Goal: Check status: Check status

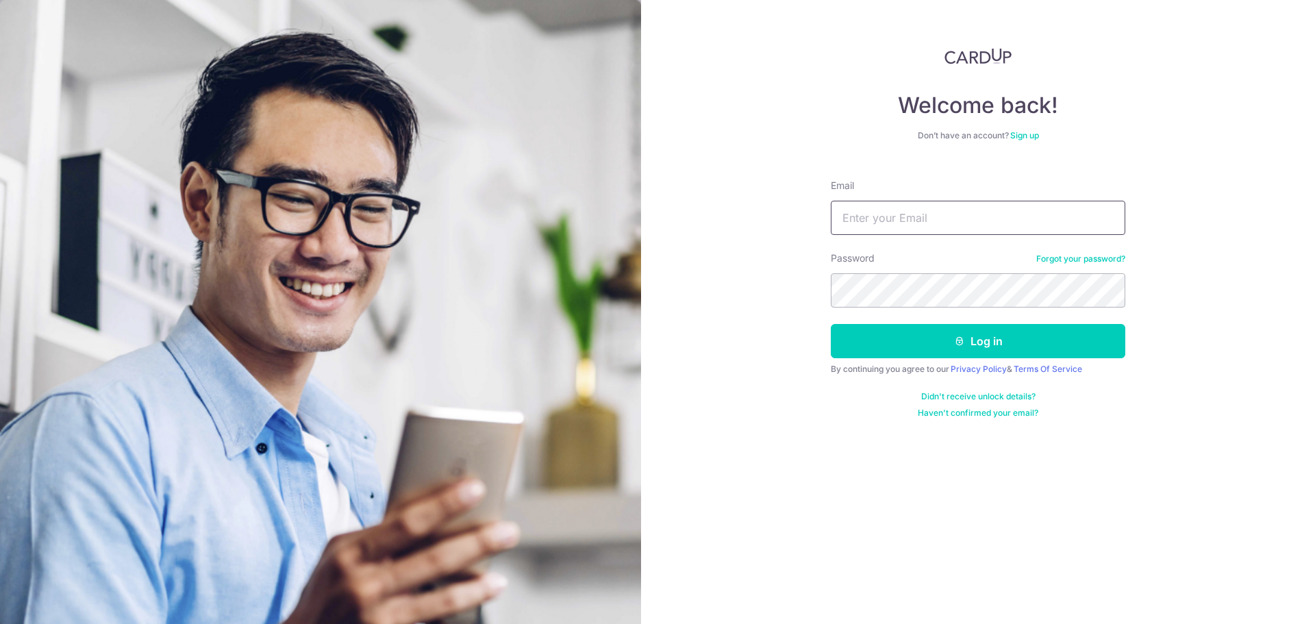
click at [914, 212] on input "Email" at bounding box center [978, 218] width 295 height 34
type input "[EMAIL_ADDRESS][DOMAIN_NAME]"
click at [831, 324] on button "Log in" at bounding box center [978, 341] width 295 height 34
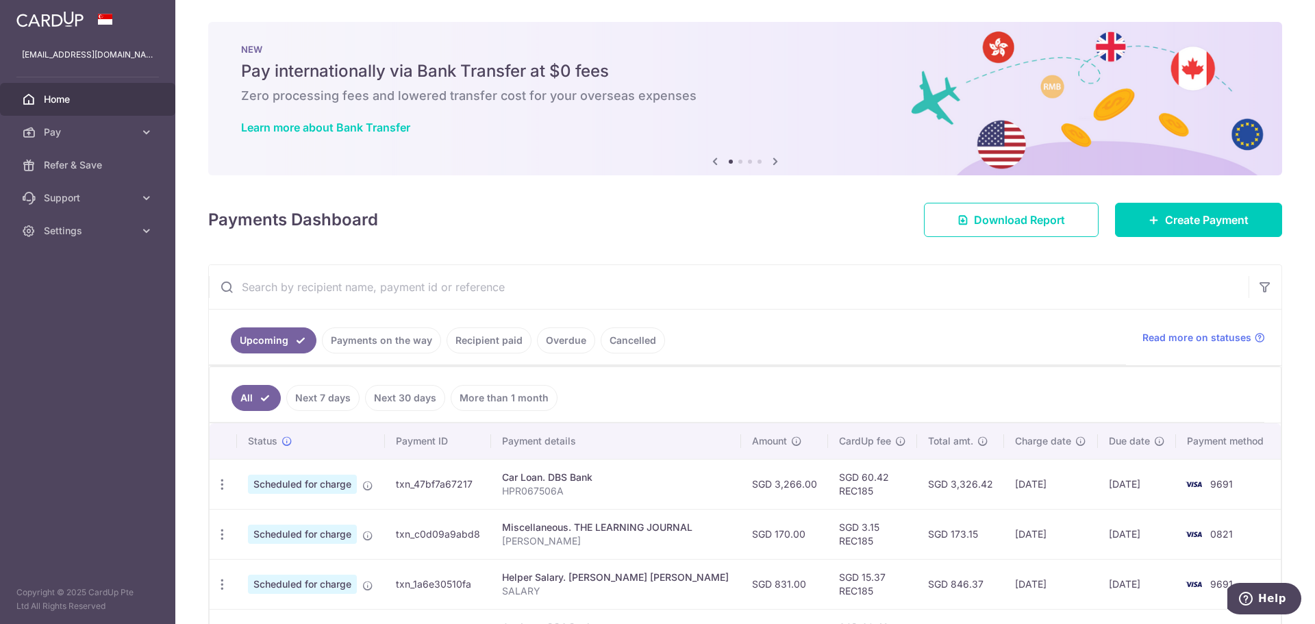
click at [1300, 196] on div "× Pause Schedule Pause all future payments in this series Pause just this one p…" at bounding box center [745, 312] width 1140 height 624
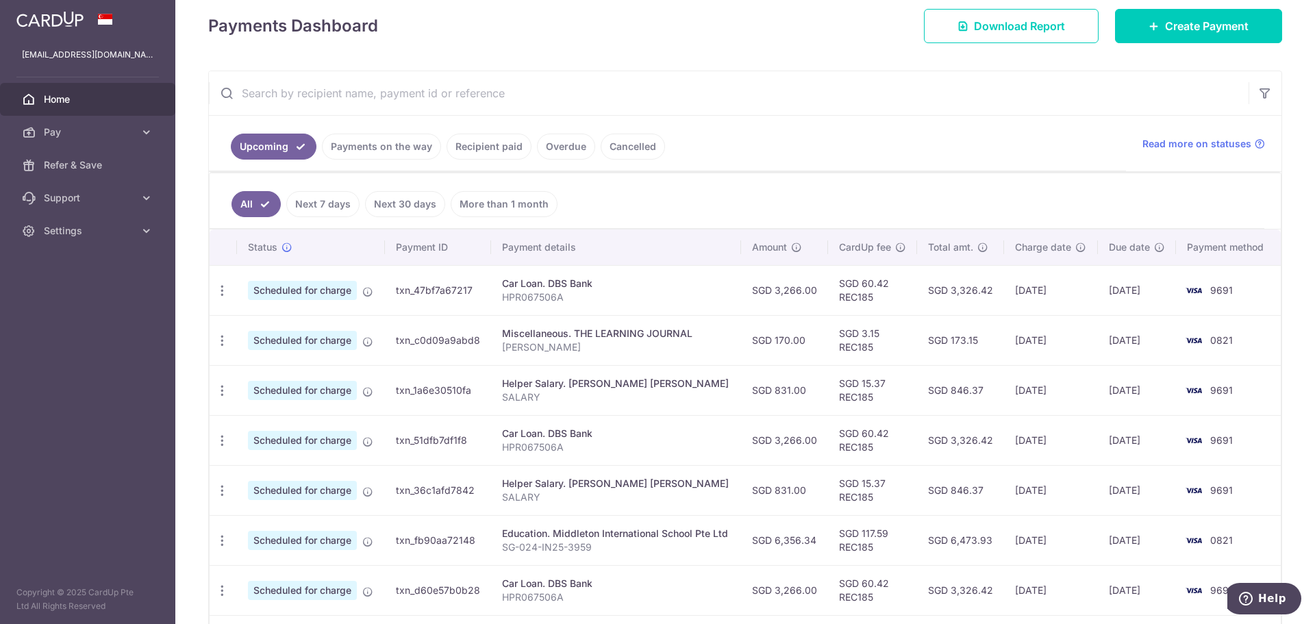
scroll to position [178, 0]
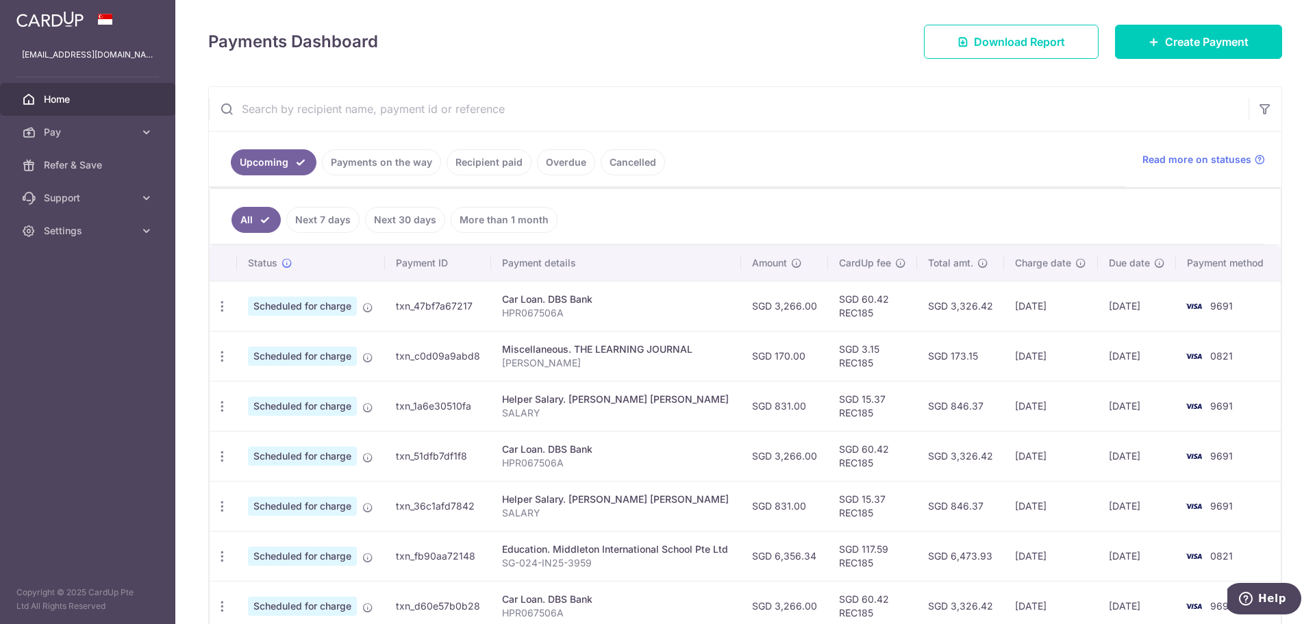
click at [393, 165] on link "Payments on the way" at bounding box center [381, 162] width 119 height 26
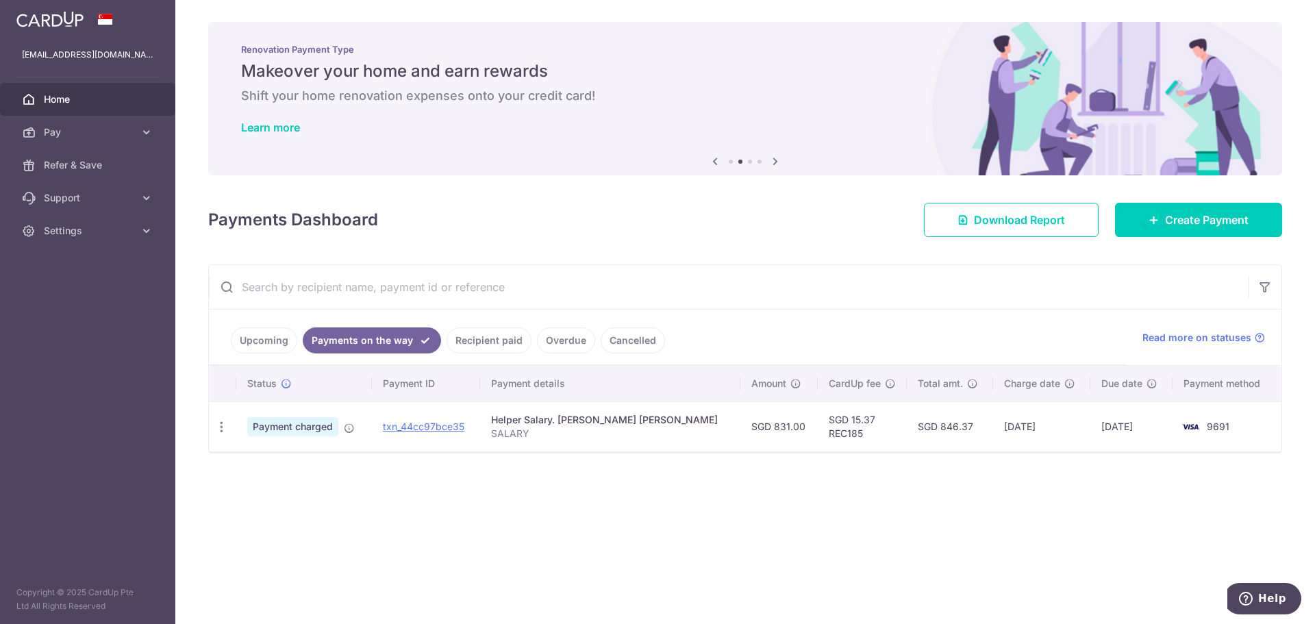
click at [463, 332] on link "Recipient paid" at bounding box center [489, 340] width 85 height 26
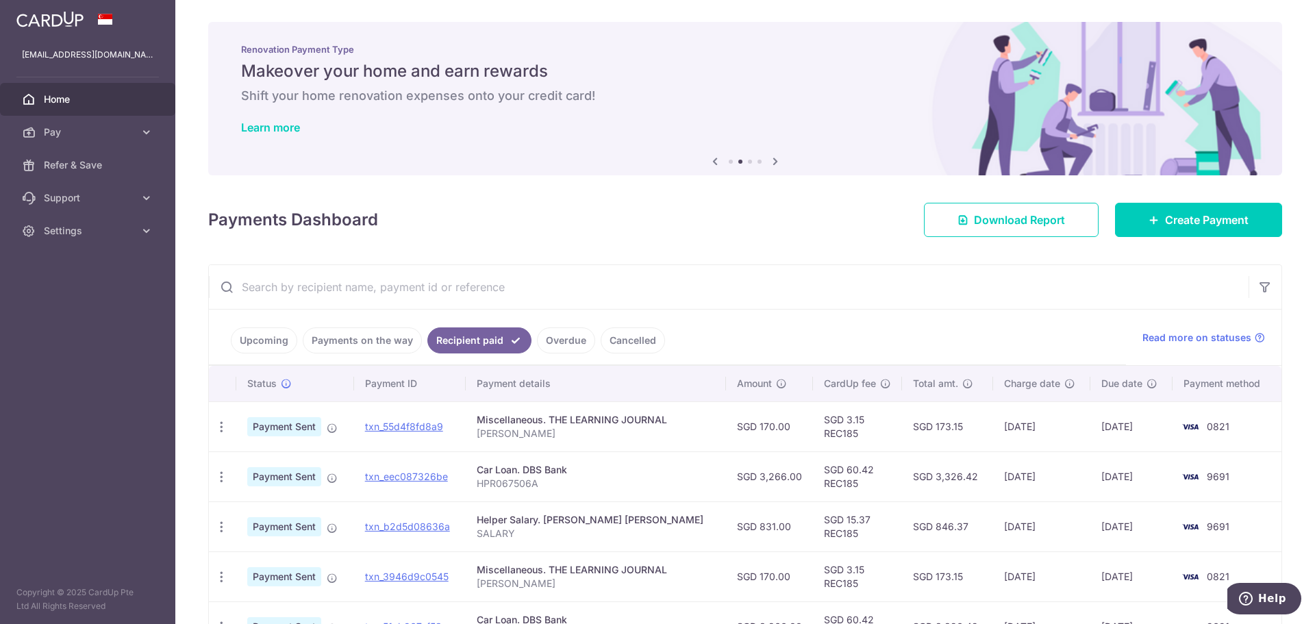
click at [1297, 210] on div "× Pause Schedule Pause all future payments in this series Pause just this one p…" at bounding box center [745, 312] width 1140 height 624
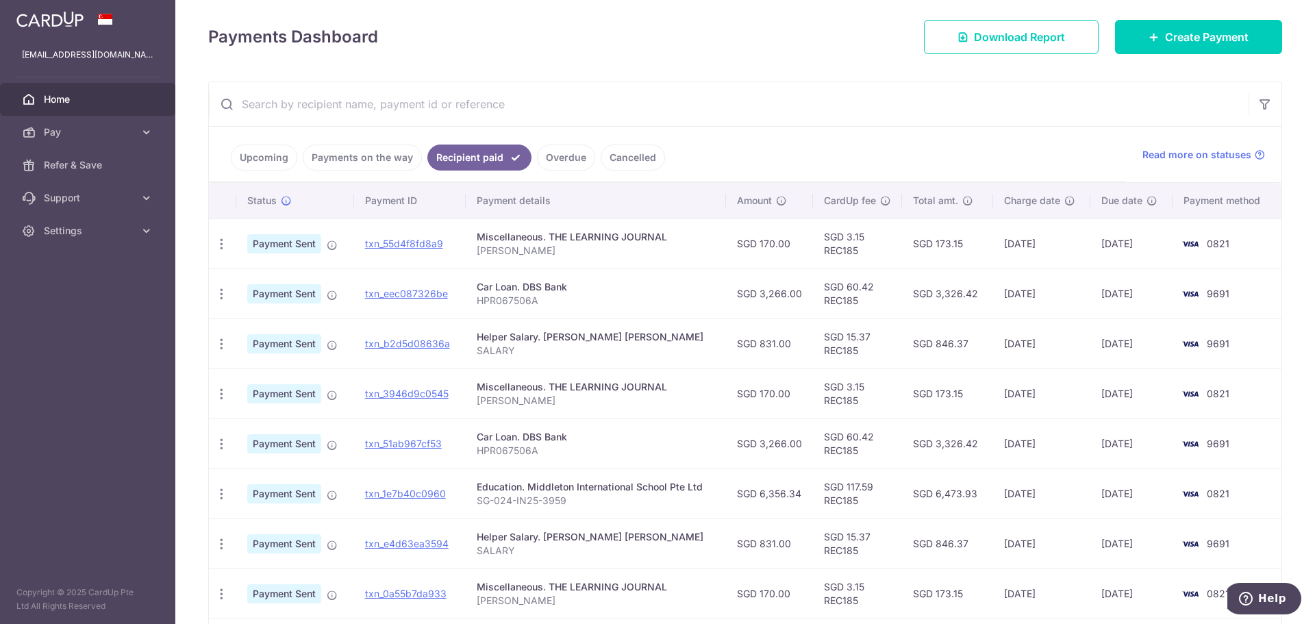
scroll to position [209, 0]
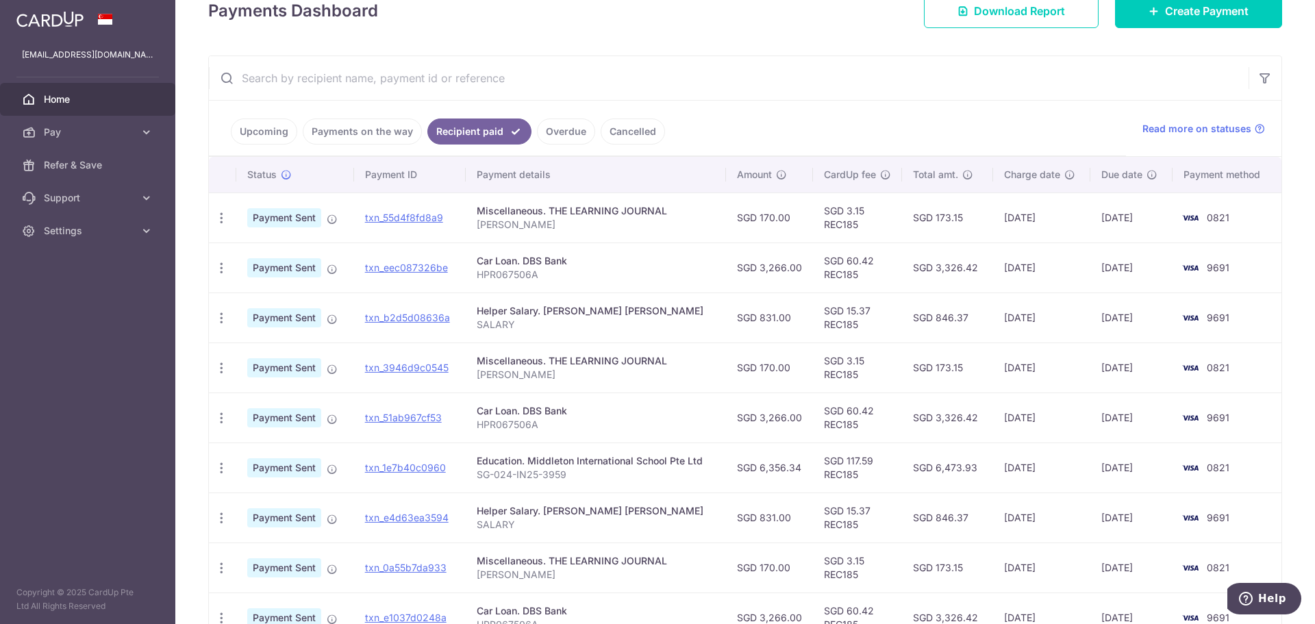
click at [335, 133] on link "Payments on the way" at bounding box center [362, 132] width 119 height 26
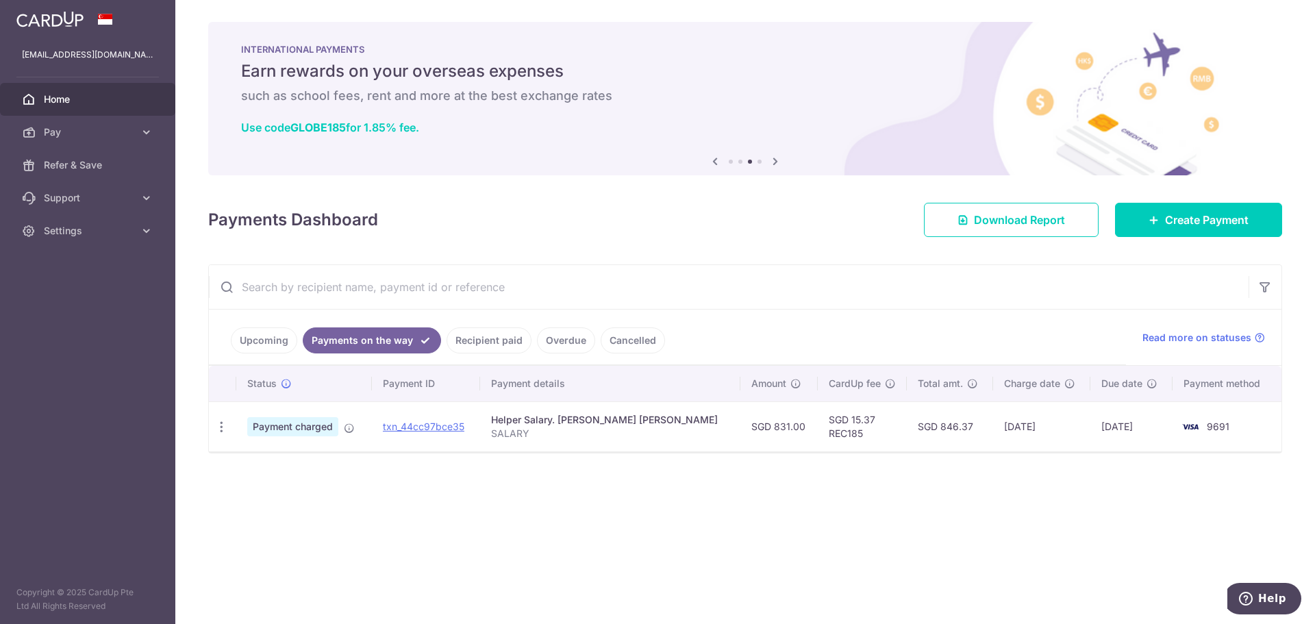
click at [269, 330] on link "Upcoming" at bounding box center [264, 340] width 66 height 26
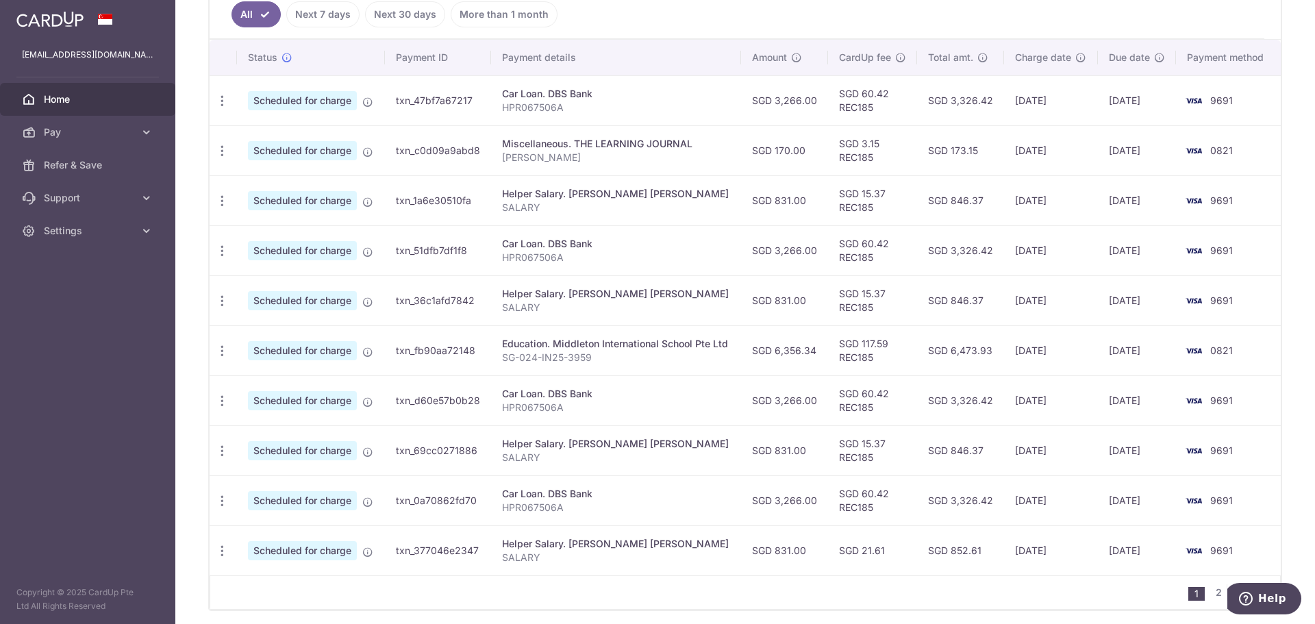
scroll to position [435, 0]
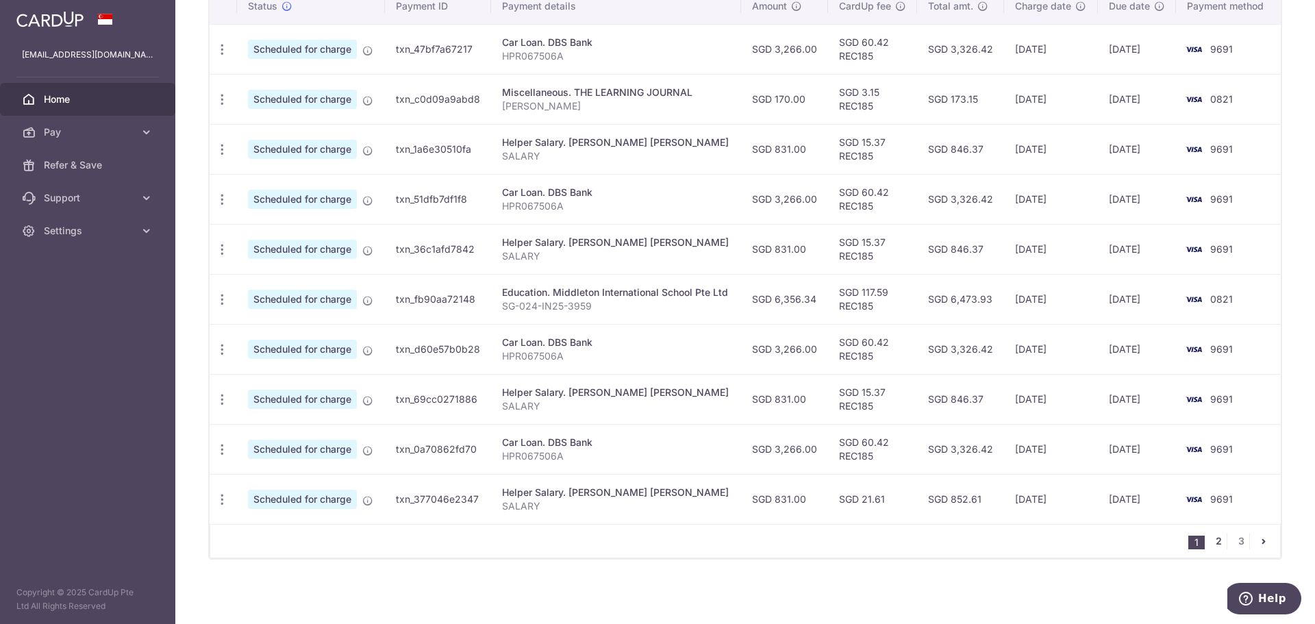
click at [1215, 538] on link "2" at bounding box center [1219, 541] width 16 height 16
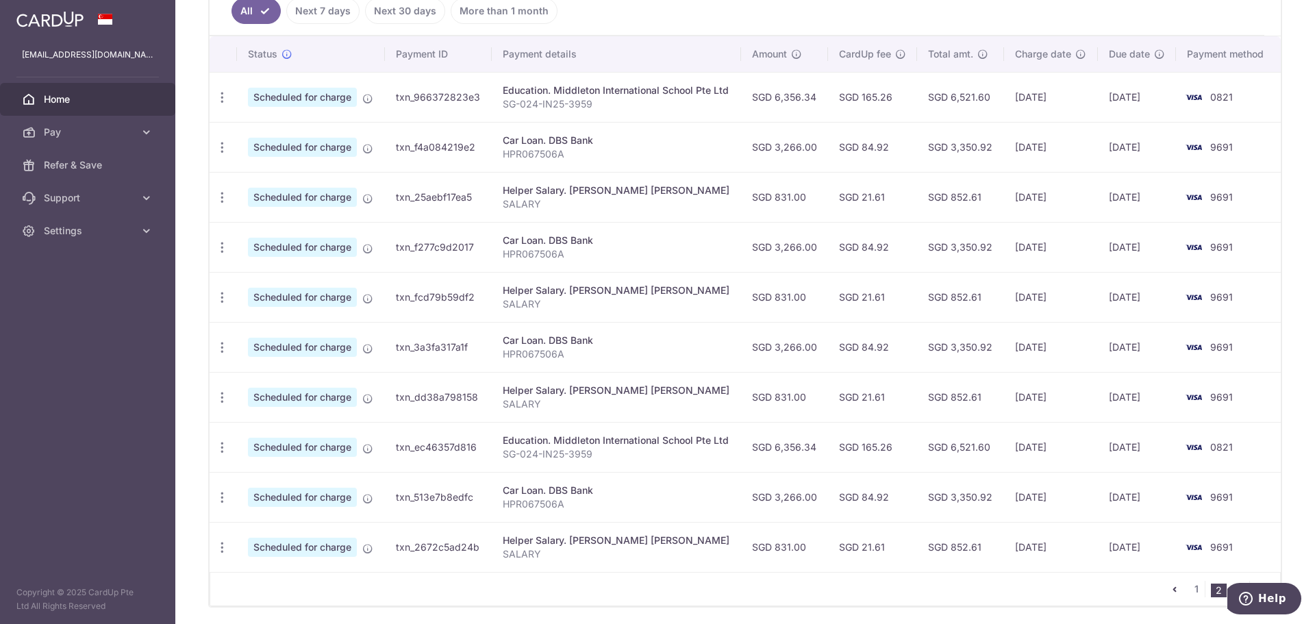
scroll to position [399, 0]
